Goal: Check status

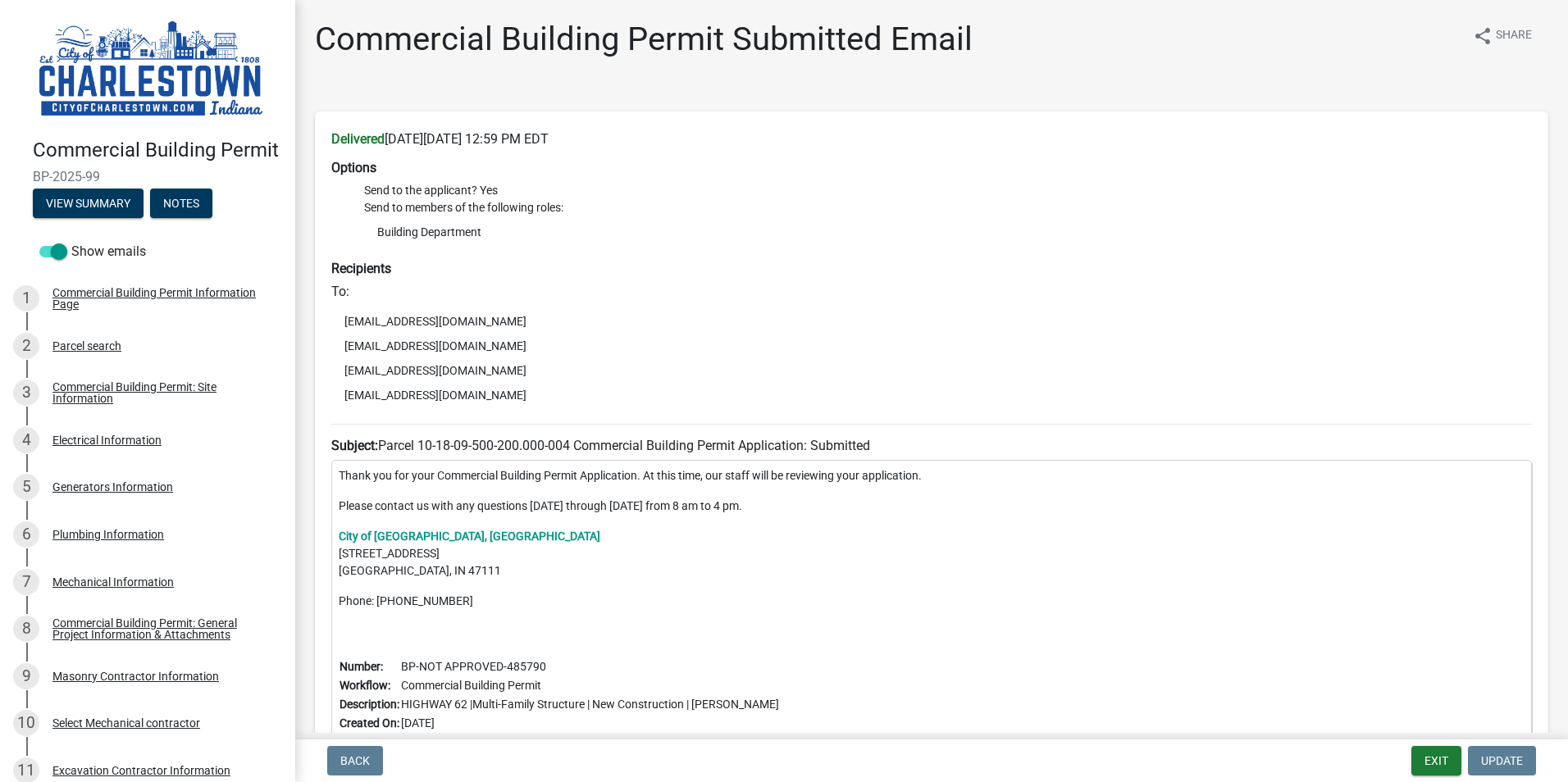
scroll to position [665, 0]
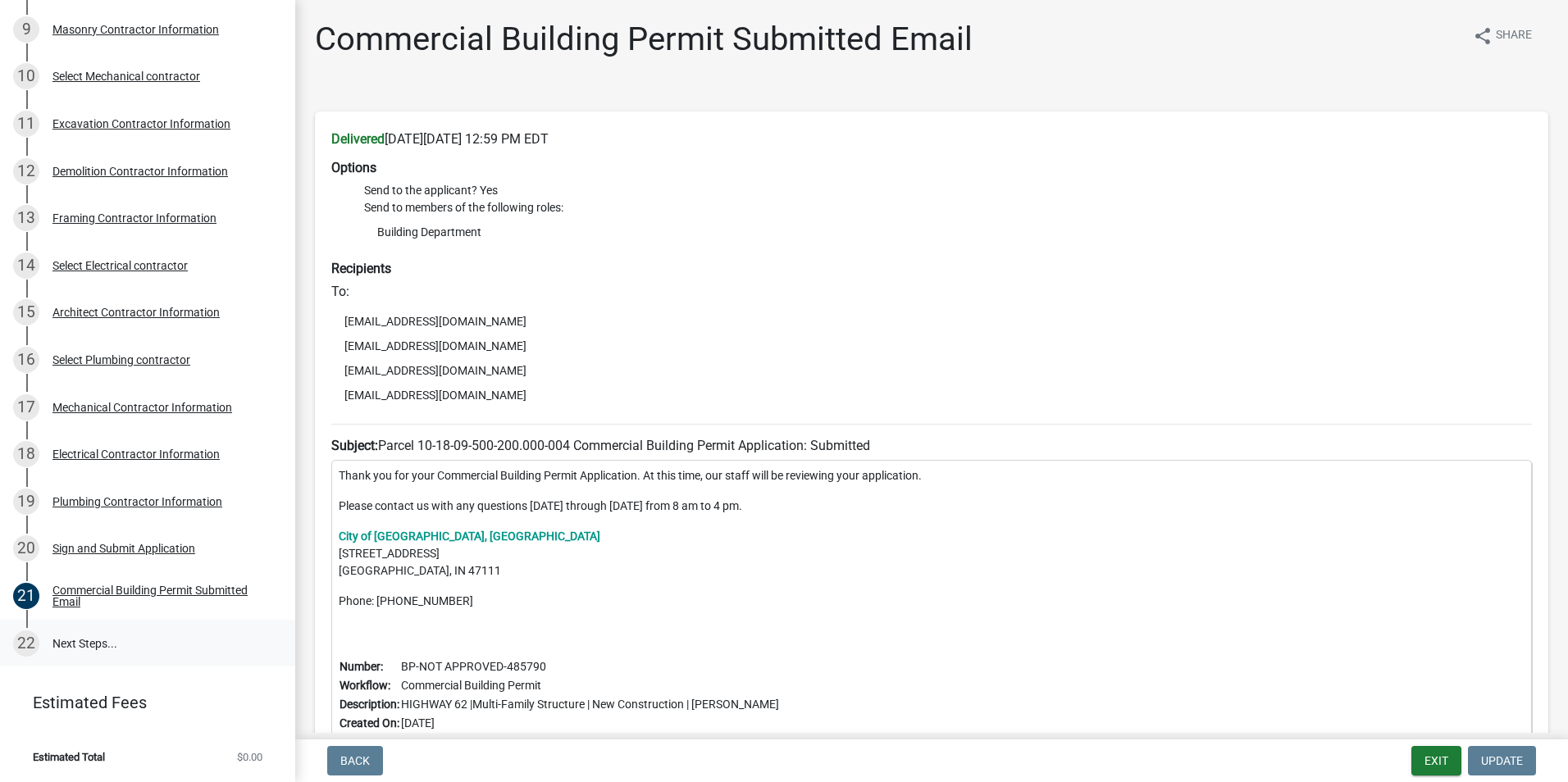
click at [83, 639] on link "22 Next Steps..." at bounding box center [147, 643] width 296 height 48
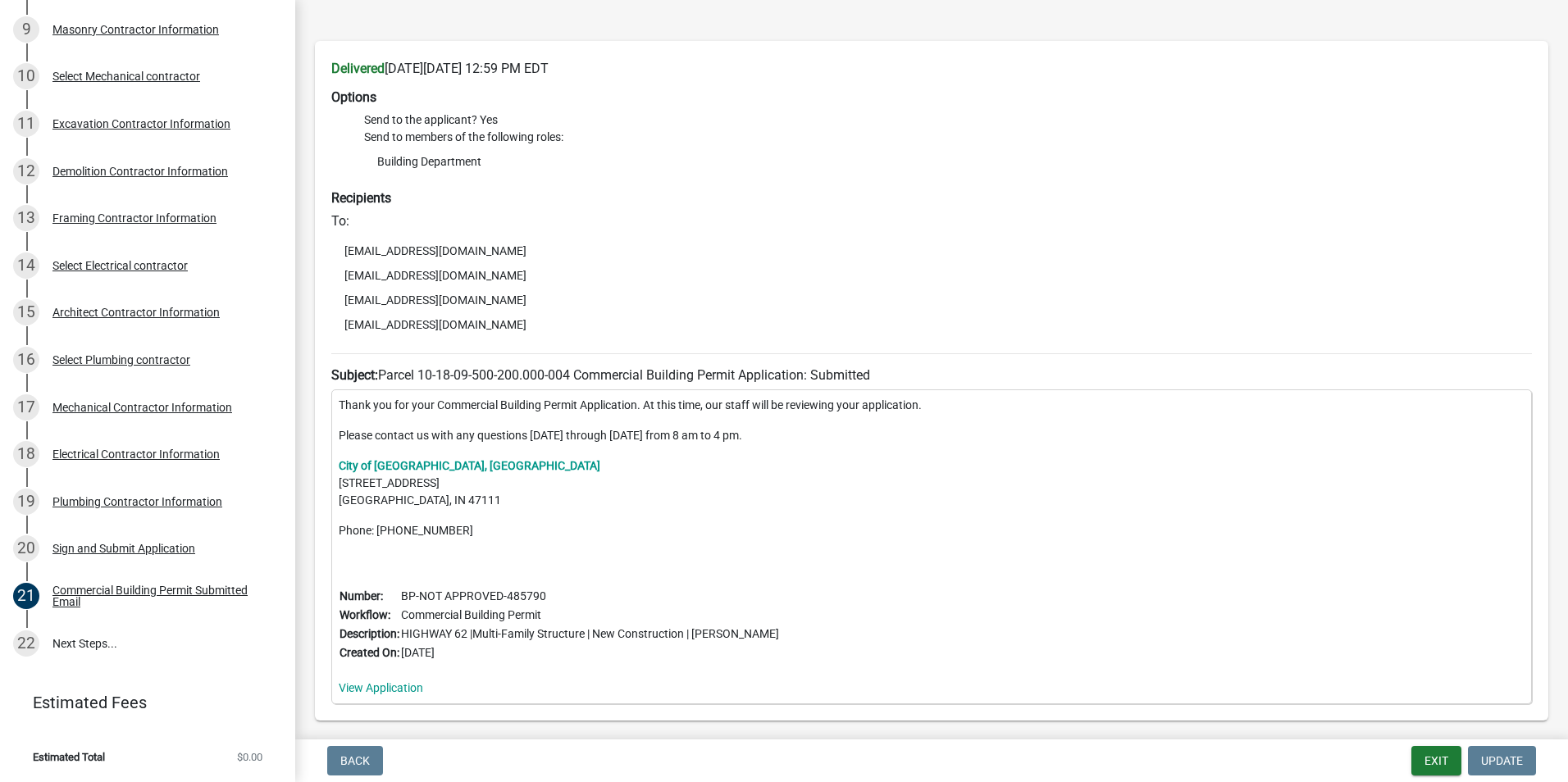
scroll to position [142, 0]
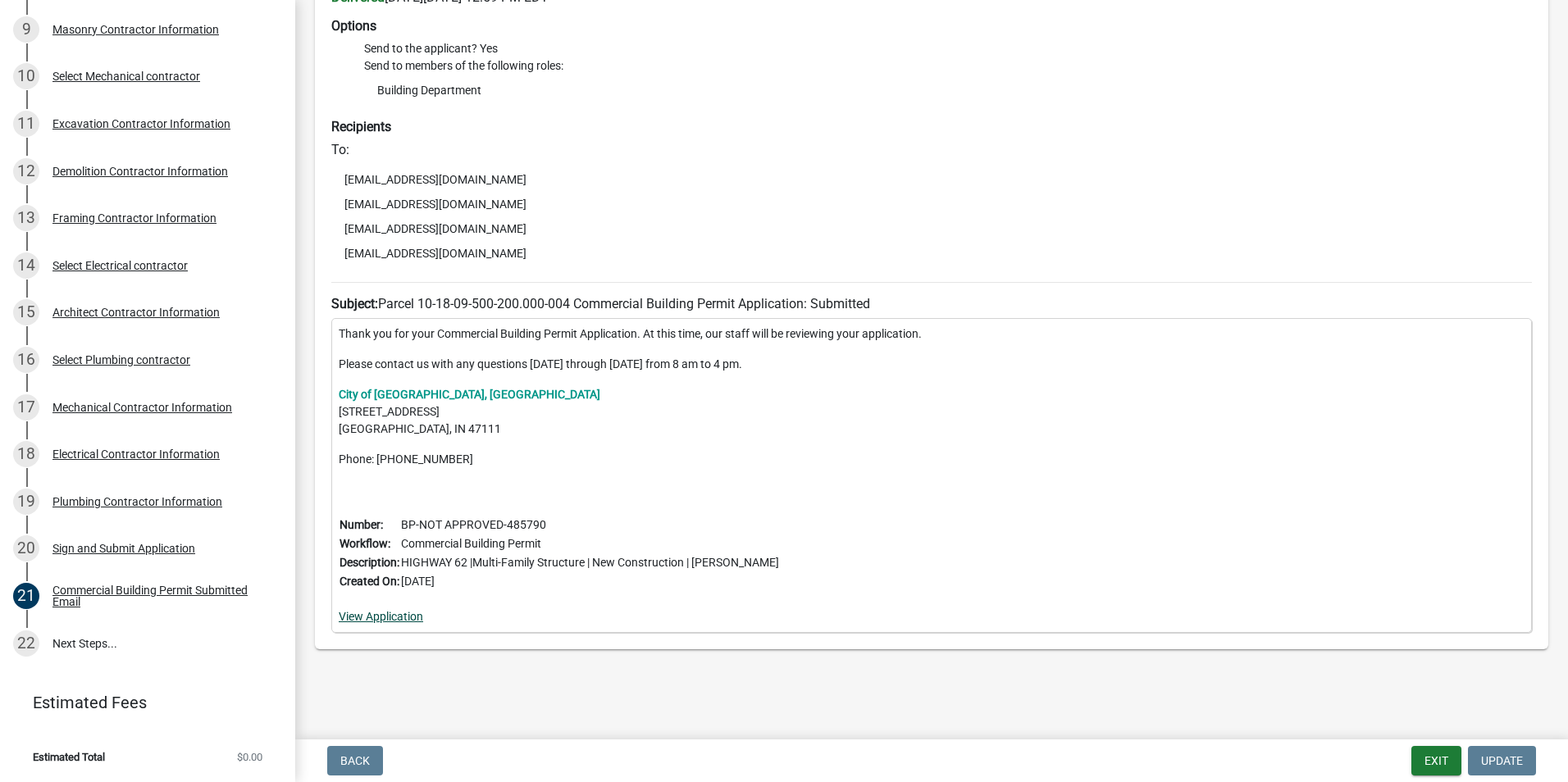
click at [404, 613] on link "View Application" at bounding box center [380, 617] width 85 height 13
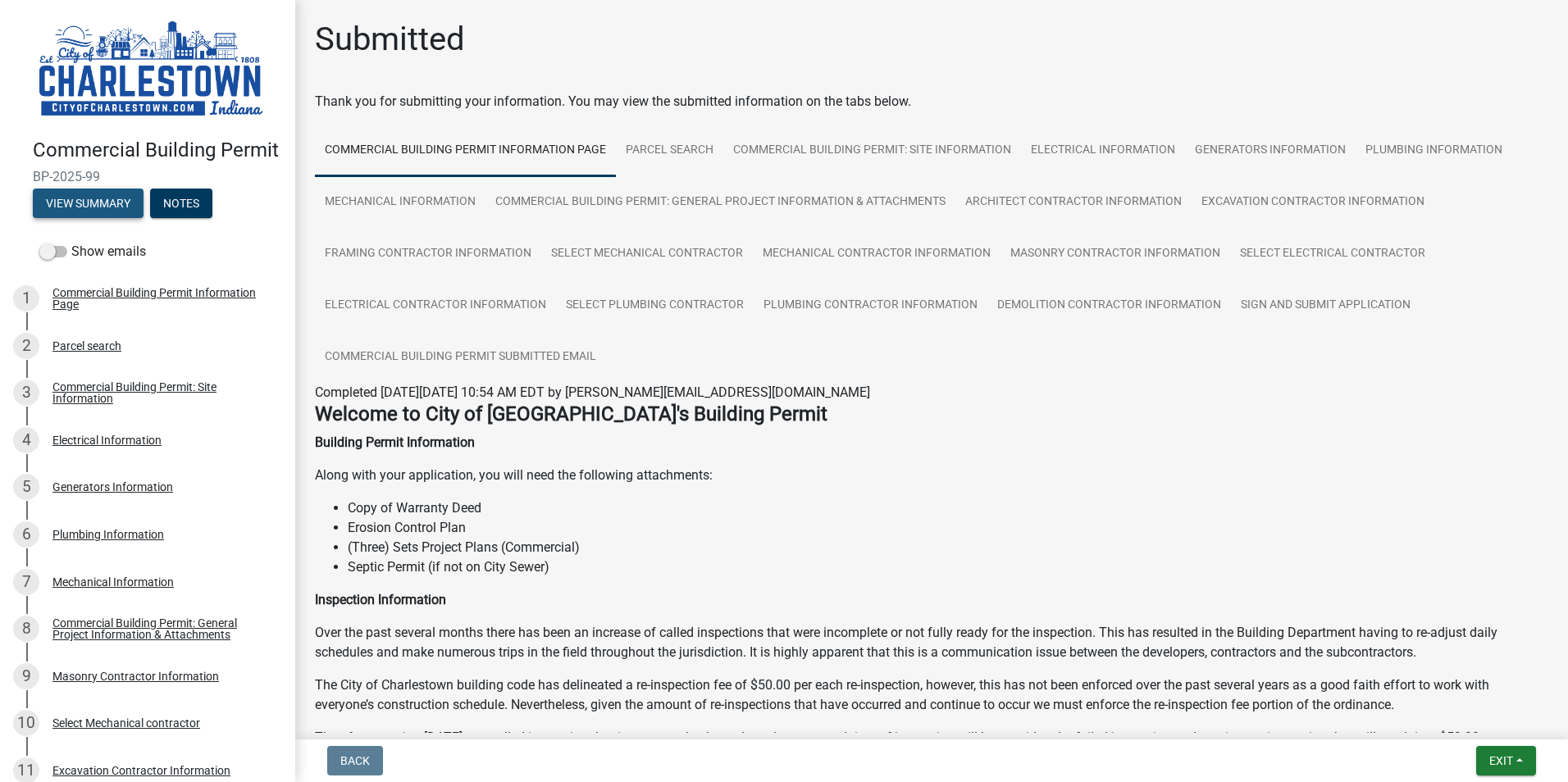
click at [94, 219] on button "View Summary" at bounding box center [88, 202] width 110 height 29
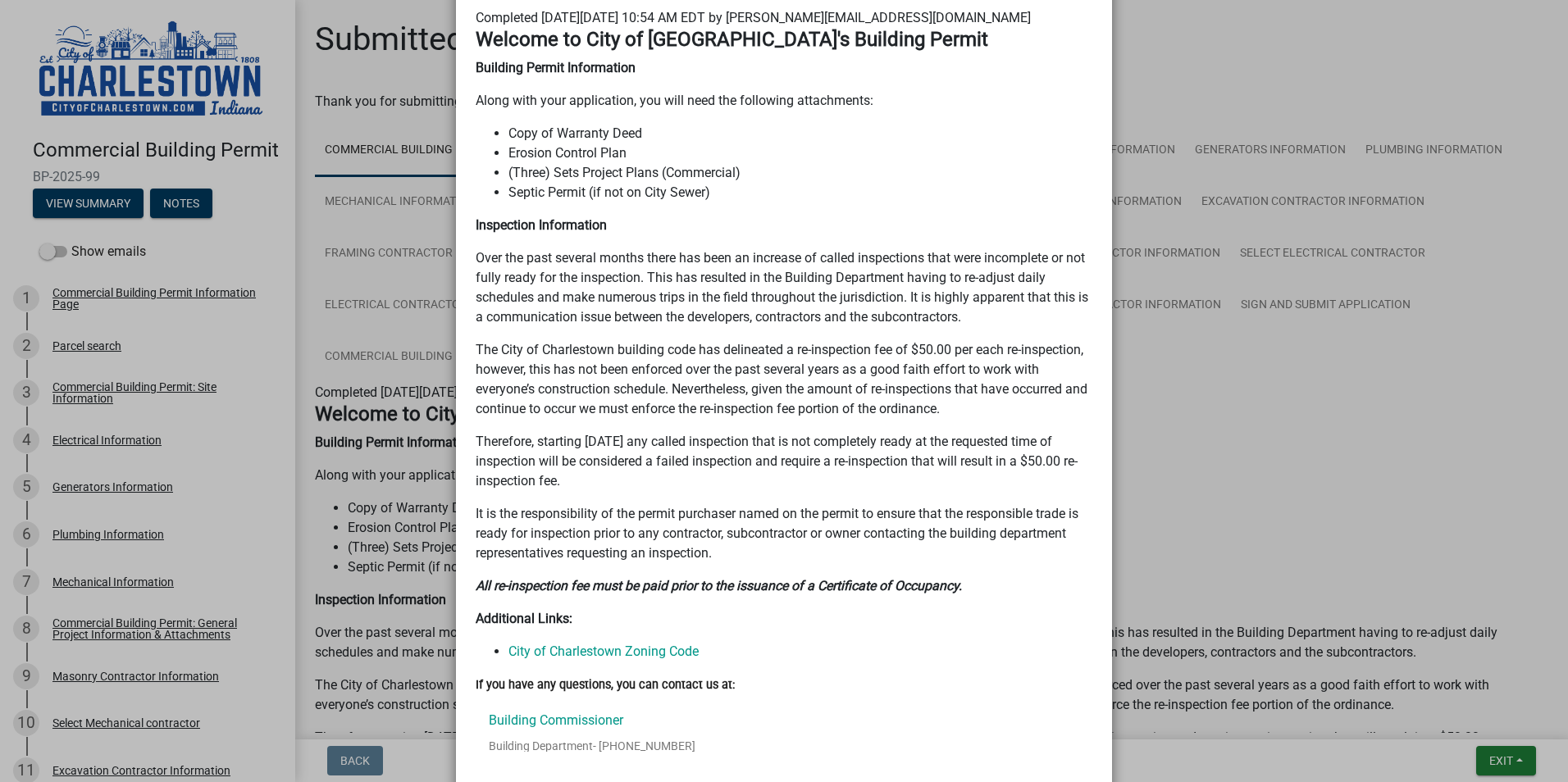
scroll to position [807, 0]
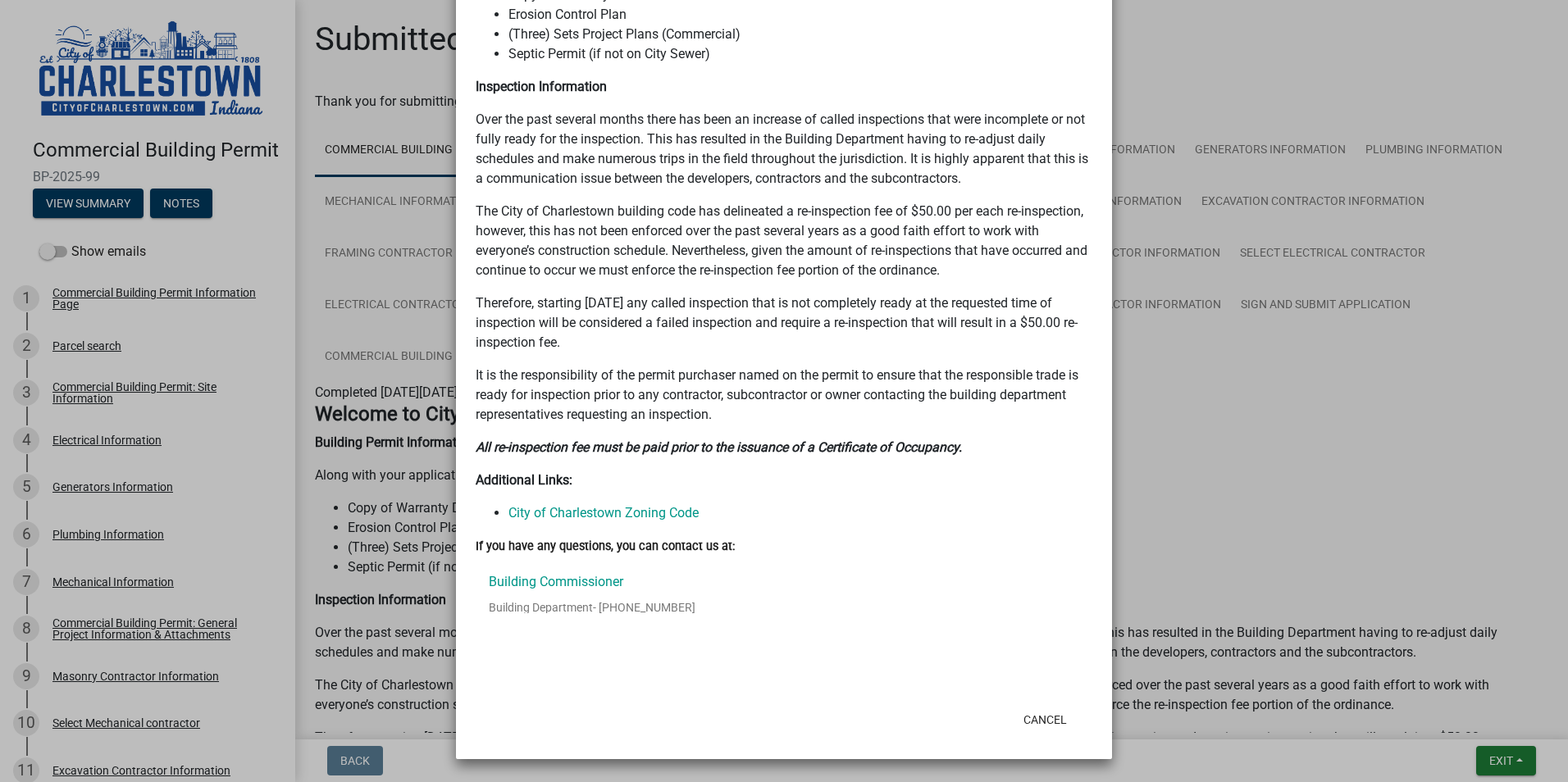
click at [1226, 74] on ngb-modal-window "Summary × Printer Friendly Commercial Building Permit Information Page Parcel s…" at bounding box center [784, 391] width 1568 height 782
